Goal: Find specific page/section: Find specific page/section

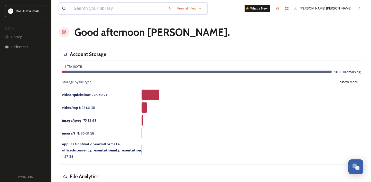
click at [131, 7] on input at bounding box center [118, 8] width 94 height 11
paste input "Al Dhayah Fort"
type input "Al Dhayah Fort"
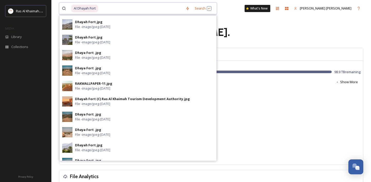
scroll to position [78, 0]
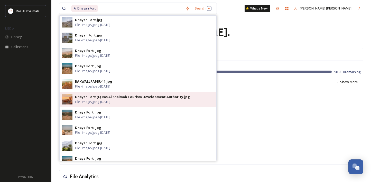
click at [116, 96] on div "Dhayah Fort (C) Ras Al Khaimah Tourism Development Authority.jpg" at bounding box center [132, 96] width 115 height 5
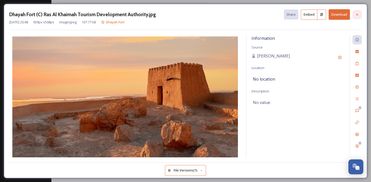
click at [355, 14] on icon at bounding box center [357, 15] width 4 height 4
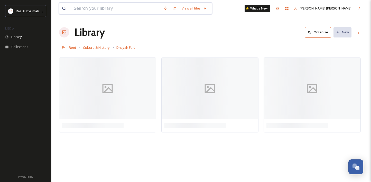
click at [141, 9] on input at bounding box center [115, 8] width 89 height 11
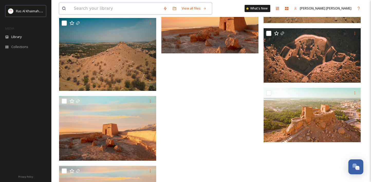
scroll to position [537, 0]
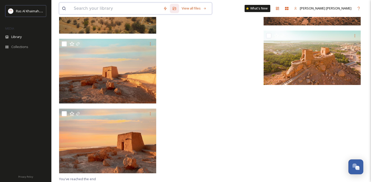
paste input "[GEOGRAPHIC_DATA]"
type input "[GEOGRAPHIC_DATA]"
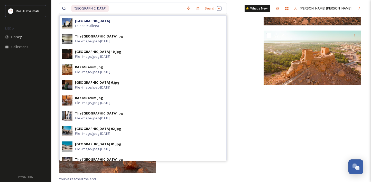
click at [153, 23] on div "[GEOGRAPHIC_DATA] Folder - 59 file(s)" at bounding box center [149, 23] width 149 height 10
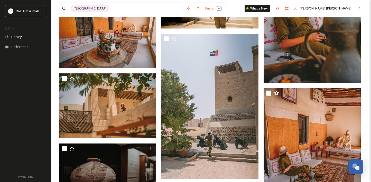
scroll to position [1374, 0]
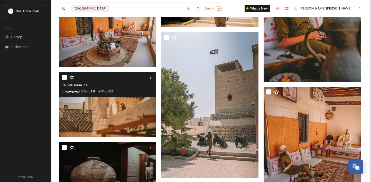
click at [65, 79] on input "checkbox" at bounding box center [64, 77] width 5 height 5
checkbox input "true"
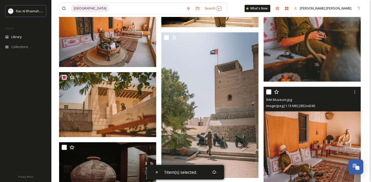
click at [269, 93] on input "checkbox" at bounding box center [268, 91] width 5 height 5
checkbox input "true"
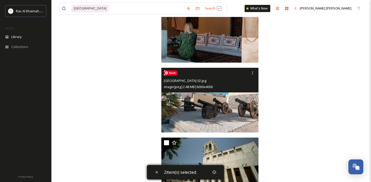
scroll to position [2083, 0]
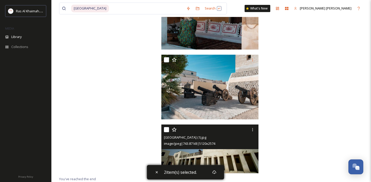
click at [165, 128] on input "checkbox" at bounding box center [166, 129] width 5 height 5
checkbox input "true"
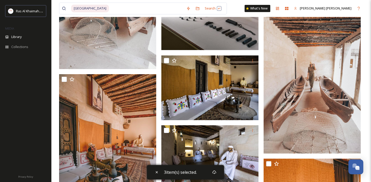
scroll to position [1072, 0]
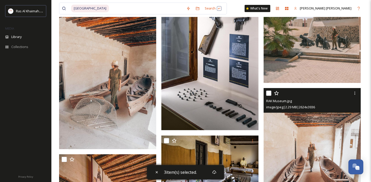
click at [266, 92] on input "checkbox" at bounding box center [268, 93] width 5 height 5
checkbox input "true"
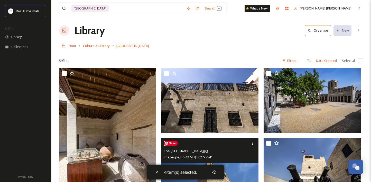
scroll to position [0, 0]
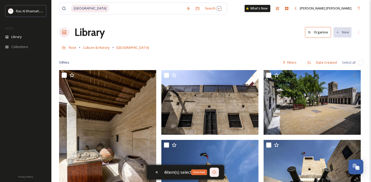
click at [215, 173] on icon at bounding box center [214, 172] width 4 height 4
